Goal: Task Accomplishment & Management: Manage account settings

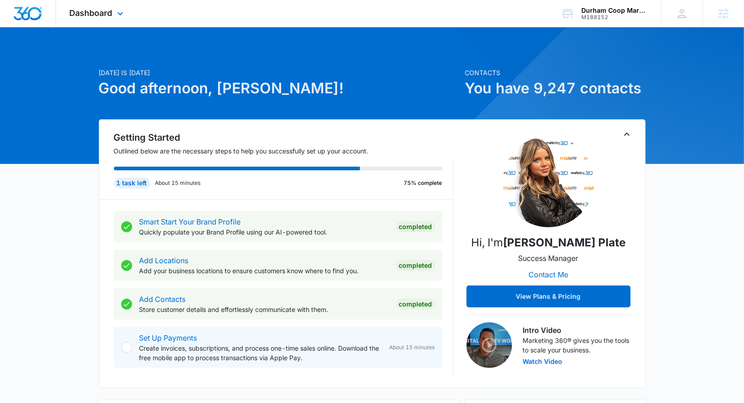
click at [129, 11] on div "Dashboard Apps Reputation Forms CRM Email Social Payments POS Content Ads Intel…" at bounding box center [97, 13] width 83 height 27
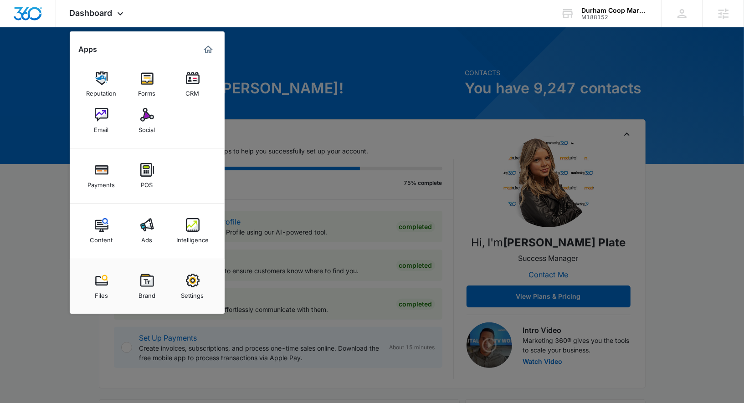
click at [286, 113] on div at bounding box center [372, 201] width 744 height 403
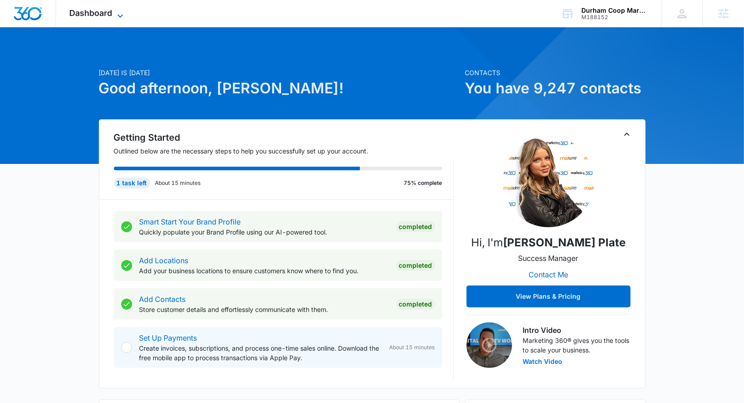
click at [115, 13] on icon at bounding box center [120, 15] width 11 height 11
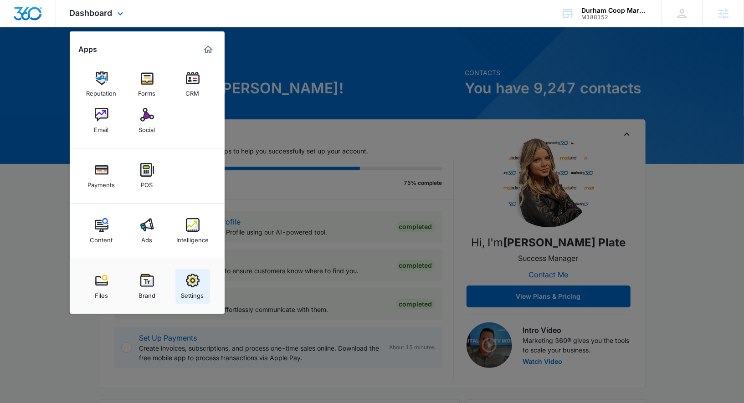
click at [191, 286] on img at bounding box center [193, 281] width 14 height 14
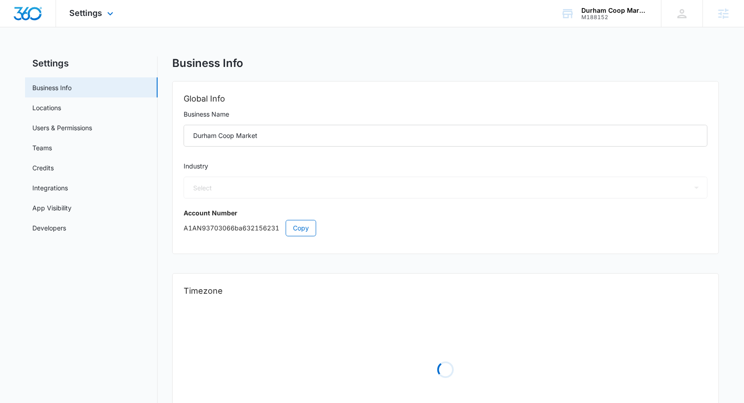
select select "12"
select select "US"
select select "America/New_York"
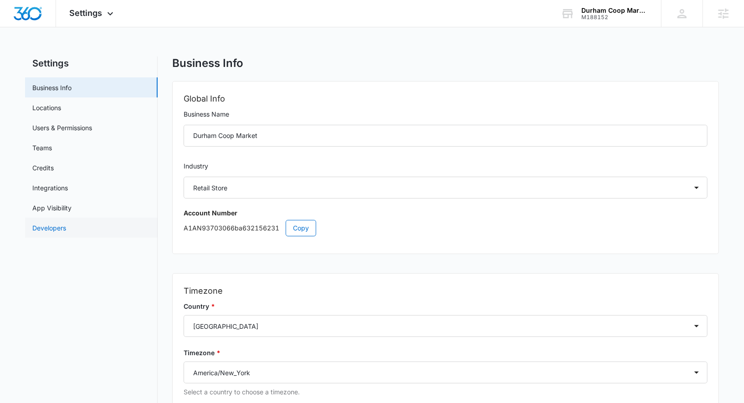
click at [66, 223] on link "Developers" at bounding box center [49, 228] width 34 height 10
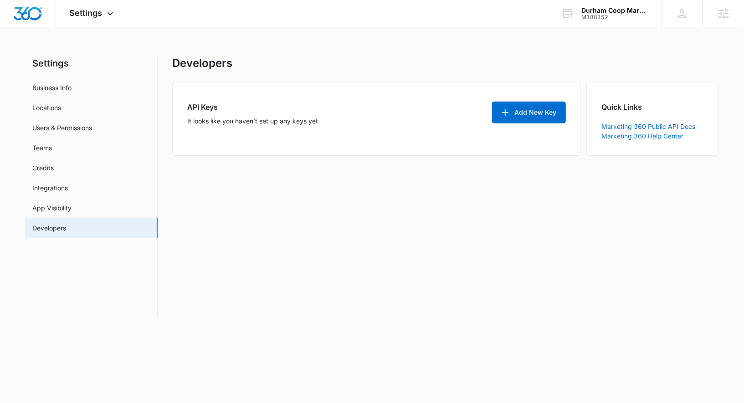
click at [117, 77] on nav "Settings Business Info Locations Users & Permissions Teams Credits Integrations…" at bounding box center [91, 187] width 133 height 262
click at [72, 84] on link "Business Info" at bounding box center [51, 88] width 39 height 10
select select "12"
select select "US"
select select "America/New_York"
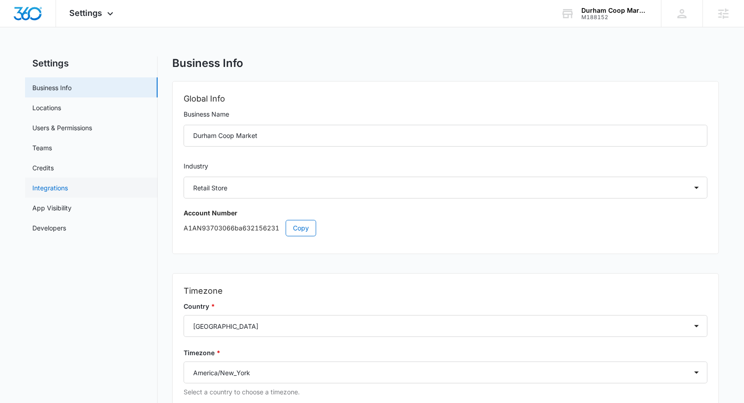
click at [68, 185] on link "Integrations" at bounding box center [50, 188] width 36 height 10
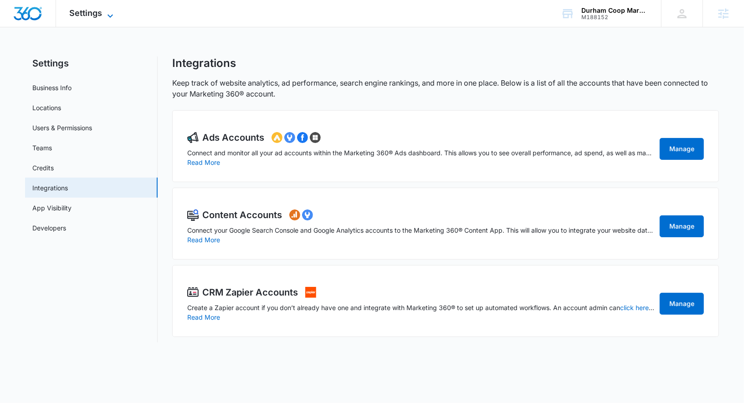
click at [112, 15] on icon at bounding box center [110, 15] width 11 height 11
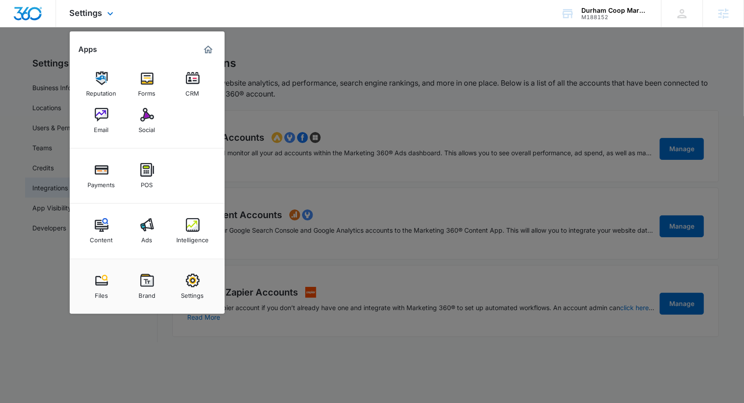
click at [211, 46] on img "Marketing 360® Dashboard" at bounding box center [208, 49] width 11 height 11
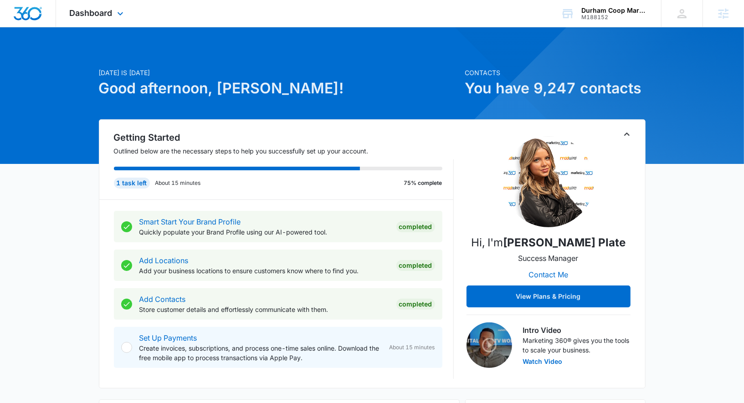
click at [118, 3] on div "Dashboard Apps Reputation Forms CRM Email Social Payments POS Content Ads Intel…" at bounding box center [97, 13] width 83 height 27
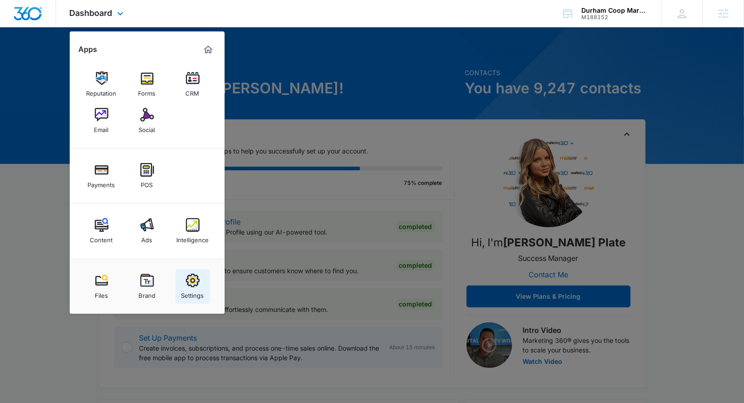
click at [193, 276] on img at bounding box center [193, 281] width 14 height 14
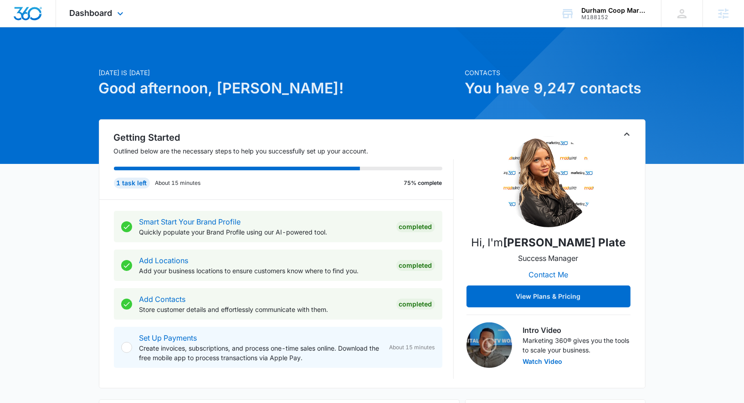
select select "12"
select select "US"
select select "America/New_York"
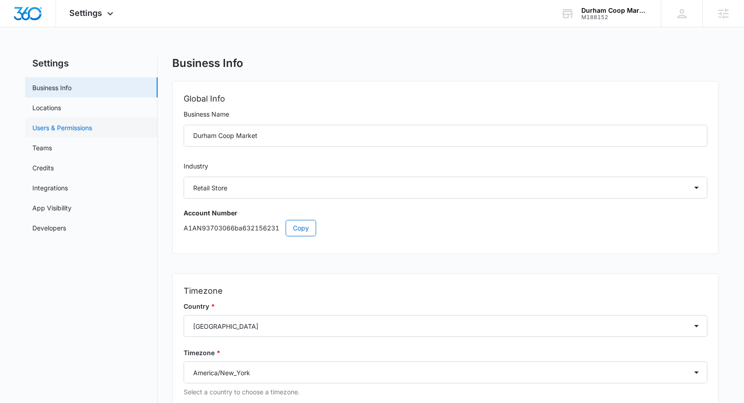
click at [92, 132] on link "Users & Permissions" at bounding box center [62, 128] width 60 height 10
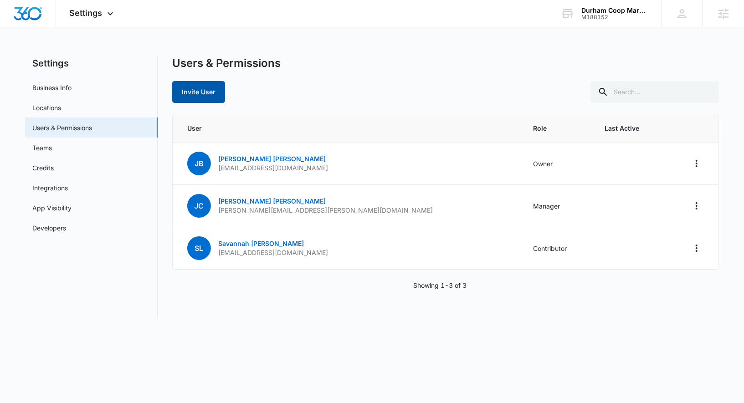
click at [219, 85] on button "Invite User" at bounding box center [198, 92] width 53 height 22
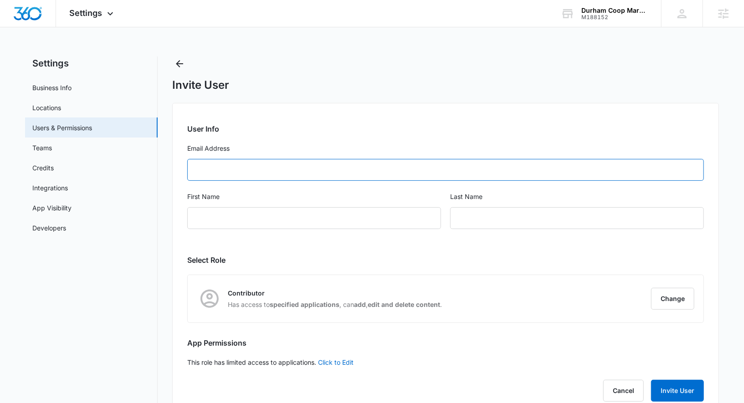
click at [263, 169] on input "Email Address" at bounding box center [445, 170] width 517 height 22
paste input "amy@durham.coop"
type input "amy@durham.coop"
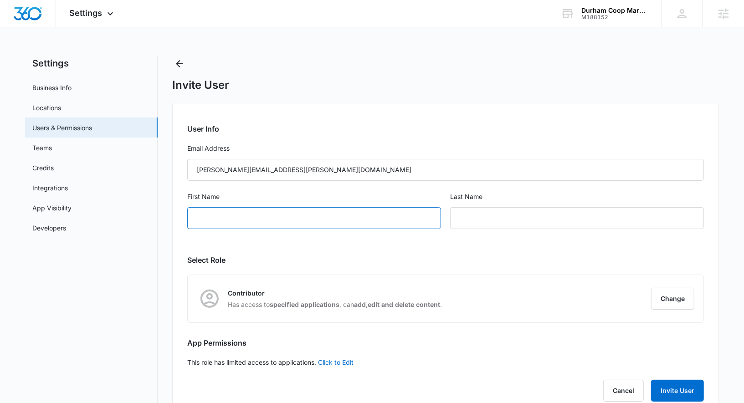
click at [268, 214] on input "First Name" at bounding box center [314, 218] width 254 height 22
paste input "amy@durham.coop"
type input "amy@durham.coop"
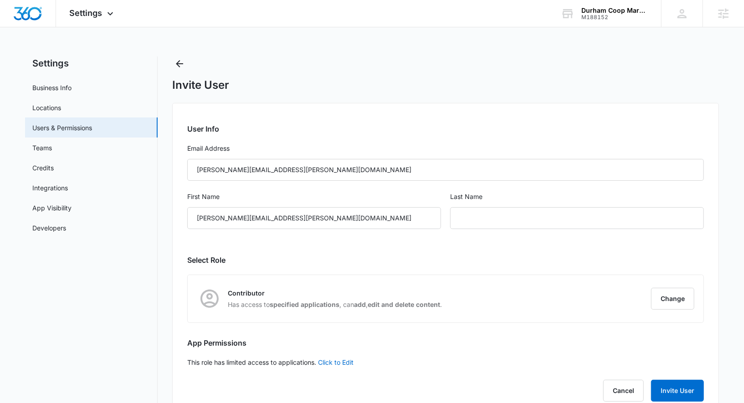
click at [327, 101] on div "Invite User User Info Email Address amy@durham.coop First Name amy@durham.coop …" at bounding box center [445, 236] width 547 height 360
click at [681, 297] on button "Change" at bounding box center [672, 299] width 43 height 22
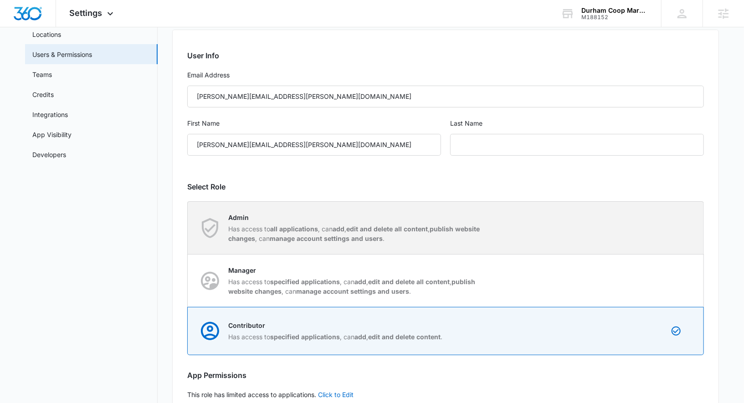
click at [505, 232] on div "Admin Has access to all applications , can add , edit and delete all content , …" at bounding box center [445, 228] width 515 height 52
click at [188, 228] on input "Admin Has access to all applications , can add , edit and delete all content , …" at bounding box center [188, 228] width 0 height 0
radio input "true"
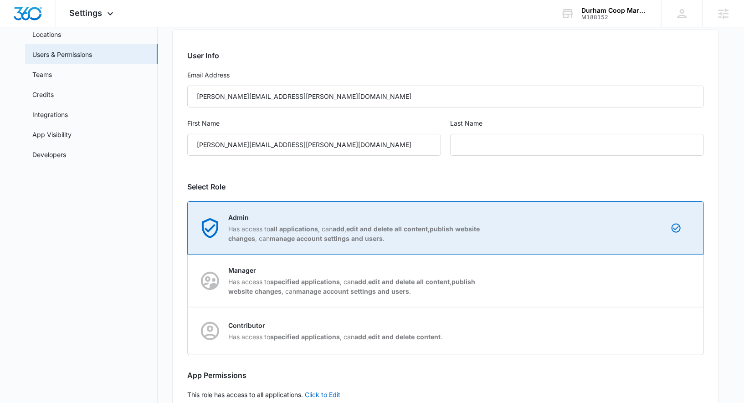
scroll to position [128, 0]
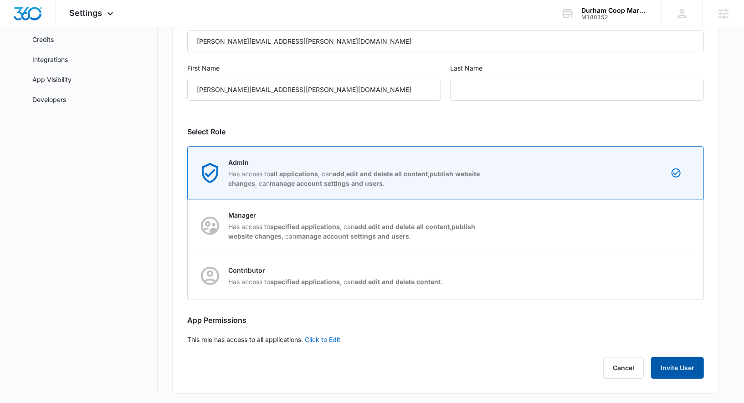
click at [680, 376] on button "Invite User" at bounding box center [677, 368] width 53 height 22
click at [528, 87] on input "text" at bounding box center [577, 90] width 254 height 22
paste input "amy@durham.coop"
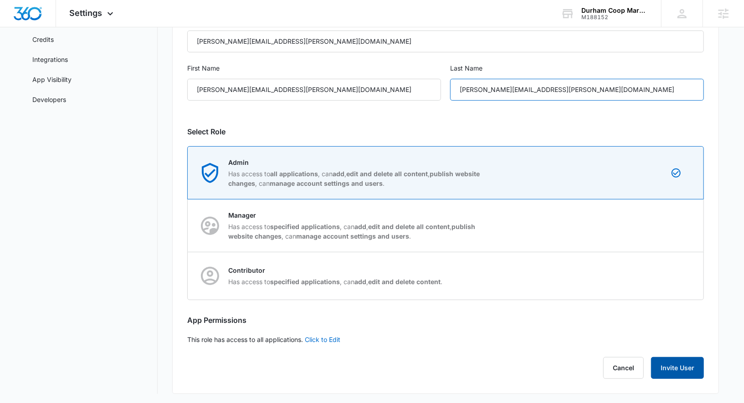
type input "amy@durham.cooP"
click at [695, 366] on button "Invite User" at bounding box center [677, 368] width 53 height 22
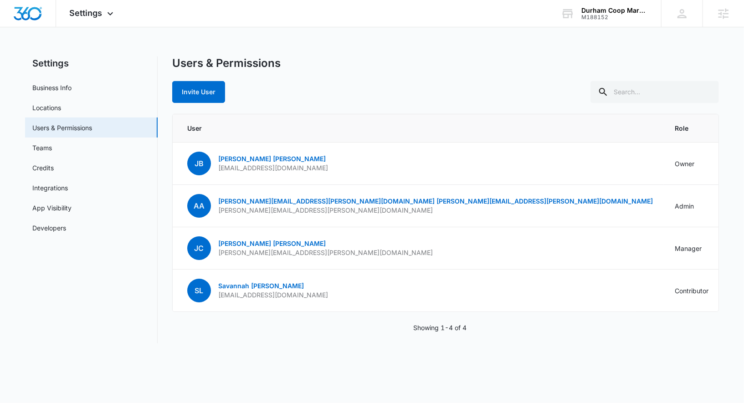
click at [680, 28] on div "Settings Apps Reputation Forms CRM Email Social Payments POS Content Ads Intell…" at bounding box center [372, 177] width 744 height 354
click at [680, 20] on icon at bounding box center [682, 14] width 14 height 14
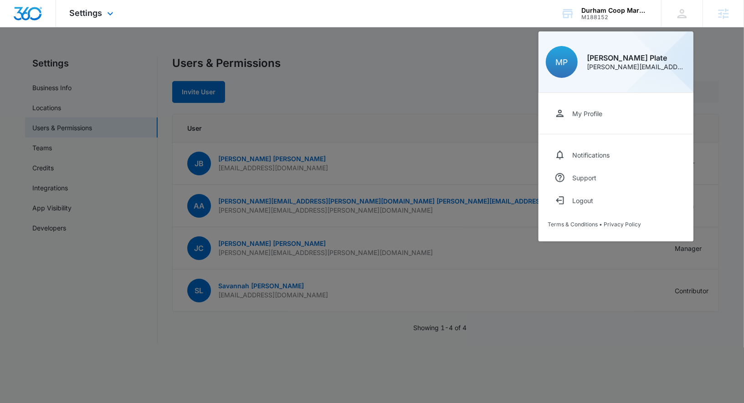
click at [41, 22] on div at bounding box center [28, 13] width 56 height 27
click at [32, 10] on img "Dashboard" at bounding box center [27, 14] width 29 height 14
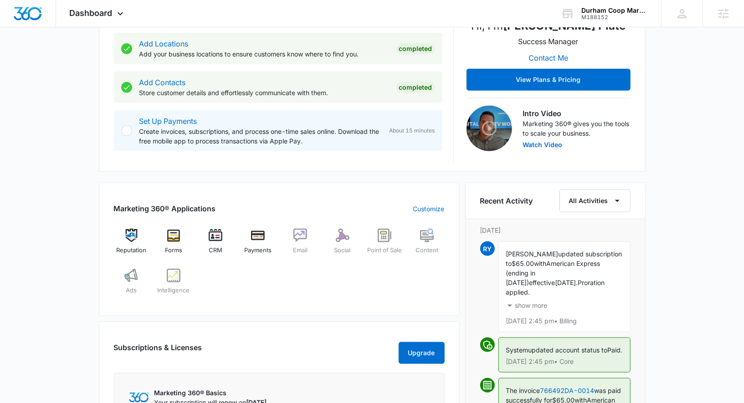
scroll to position [527, 0]
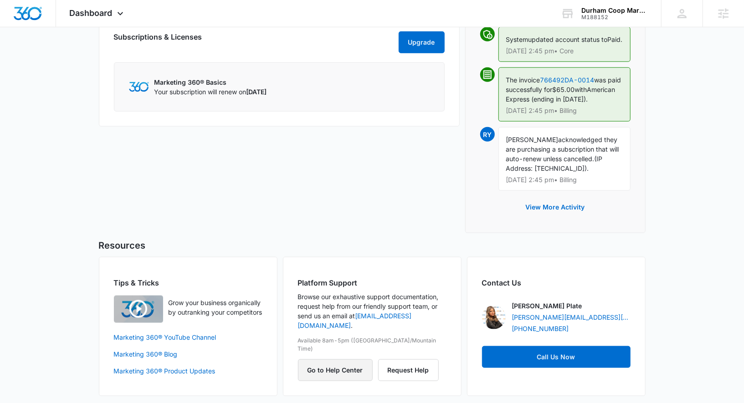
click at [365, 359] on button "Go to Help Center" at bounding box center [335, 370] width 75 height 22
